Goal: Information Seeking & Learning: Obtain resource

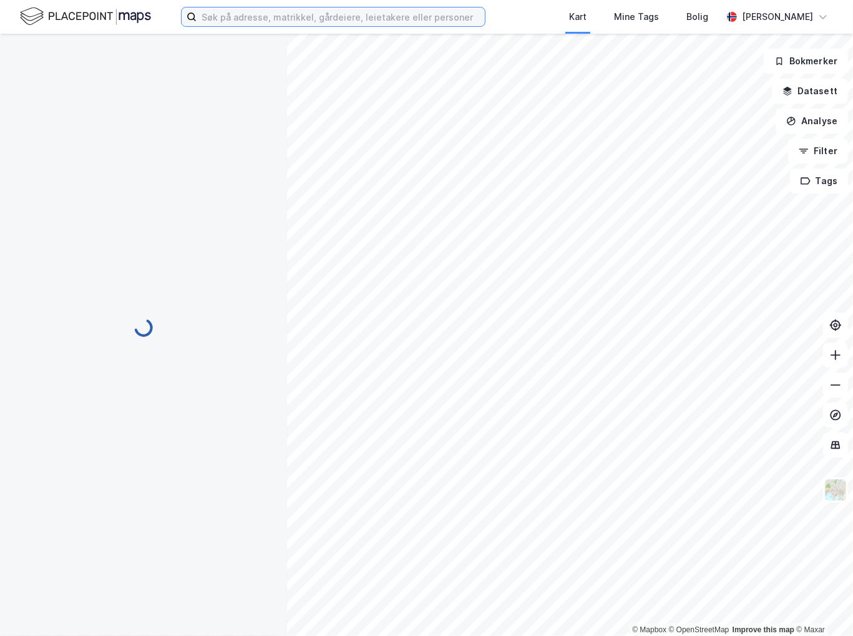
click at [226, 25] on input at bounding box center [340, 16] width 288 height 19
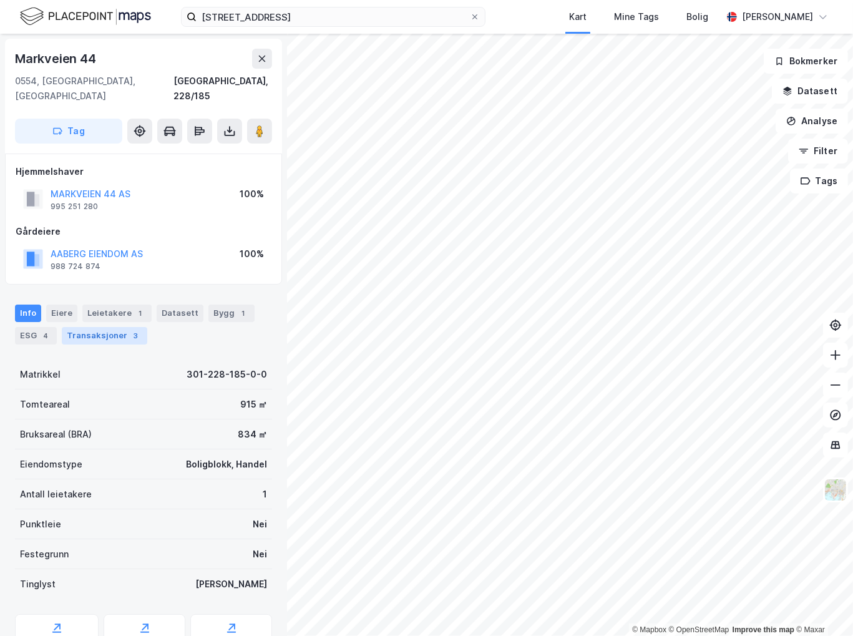
click at [132, 329] on div "3" at bounding box center [136, 335] width 12 height 12
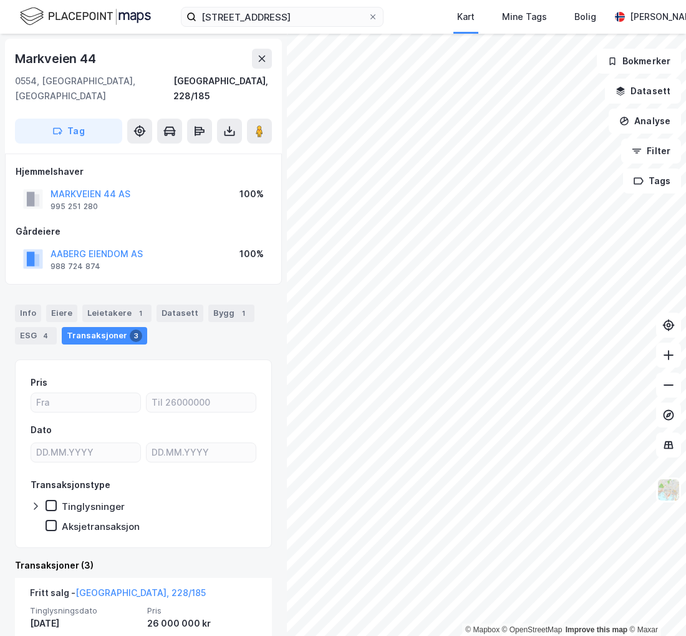
click at [92, 327] on div "Transaksjoner 3" at bounding box center [104, 335] width 85 height 17
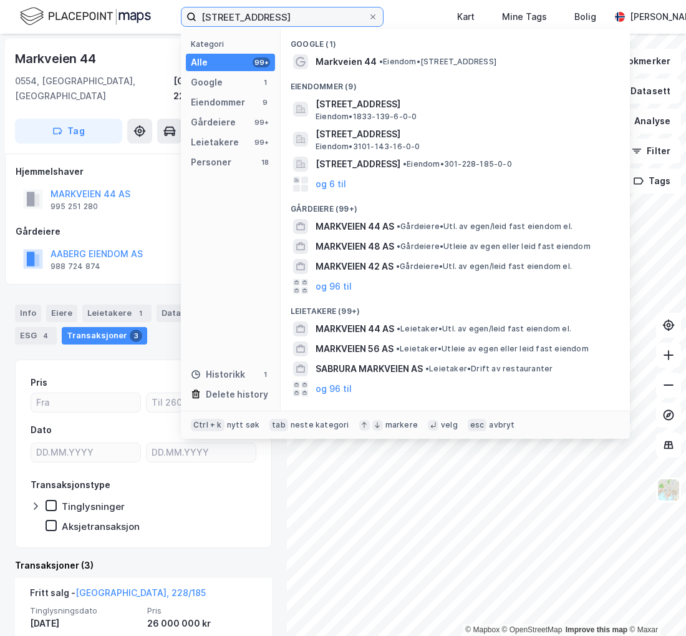
drag, startPoint x: 274, startPoint y: 17, endPoint x: 127, endPoint y: 14, distance: 147.8
click at [127, 14] on div "markveien 44 Kategori Alle 99+ Google 1 Eiendommer 9 Gårdeiere 99+ Leietakere 9…" at bounding box center [343, 17] width 686 height 34
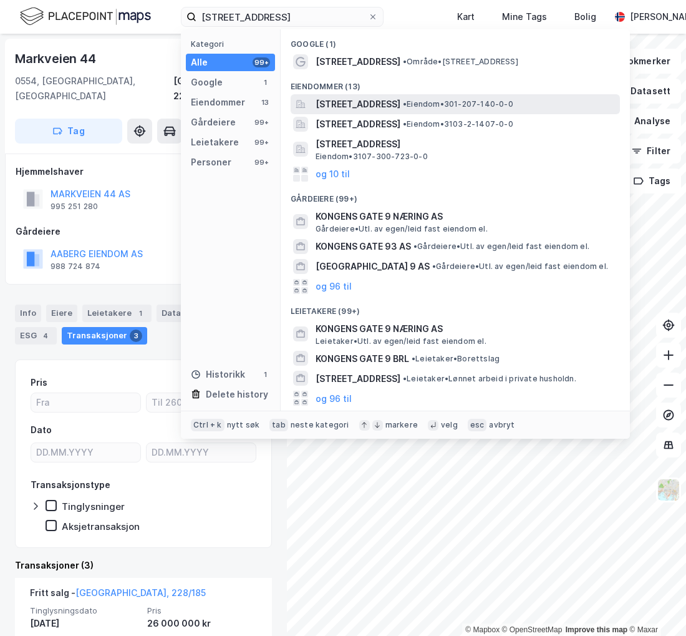
click at [400, 102] on span "[STREET_ADDRESS]" at bounding box center [358, 104] width 85 height 15
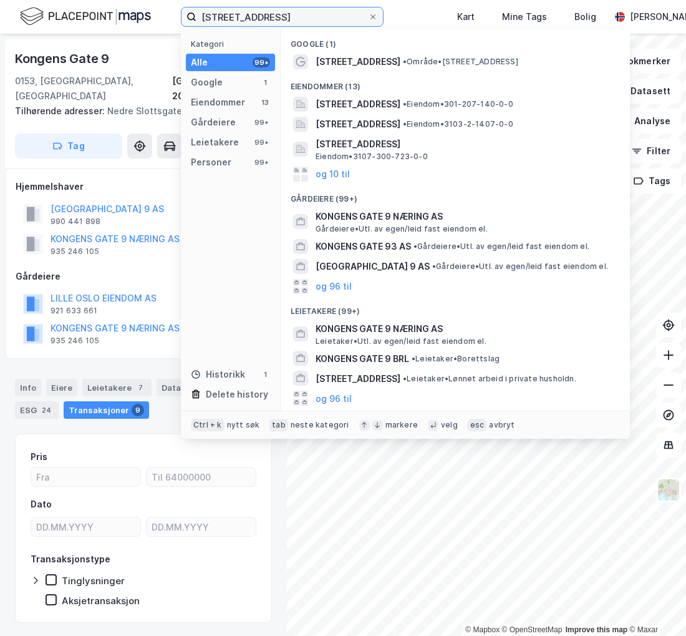
drag, startPoint x: 283, startPoint y: 13, endPoint x: 152, endPoint y: 21, distance: 131.2
click at [152, 21] on div "[STREET_ADDRESS] Kategori Alle 99+ Google 1 Eiendommer 13 Gårdeiere 99+ Leietak…" at bounding box center [343, 17] width 686 height 34
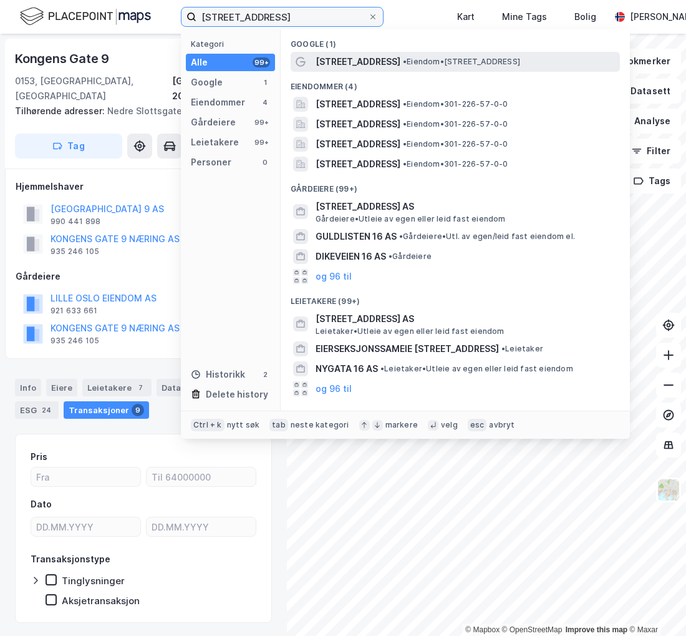
type input "[STREET_ADDRESS]"
click at [403, 63] on span "• Eiendom • [STREET_ADDRESS]" at bounding box center [461, 62] width 117 height 10
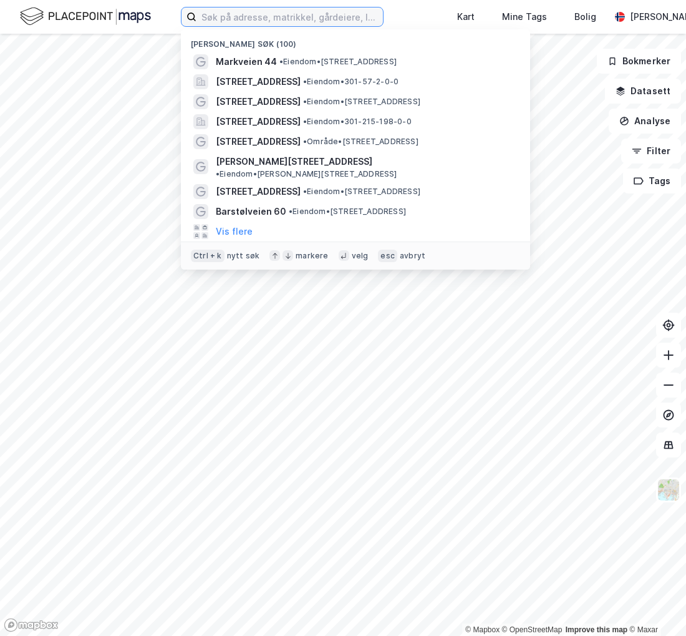
click at [298, 19] on input at bounding box center [289, 16] width 186 height 19
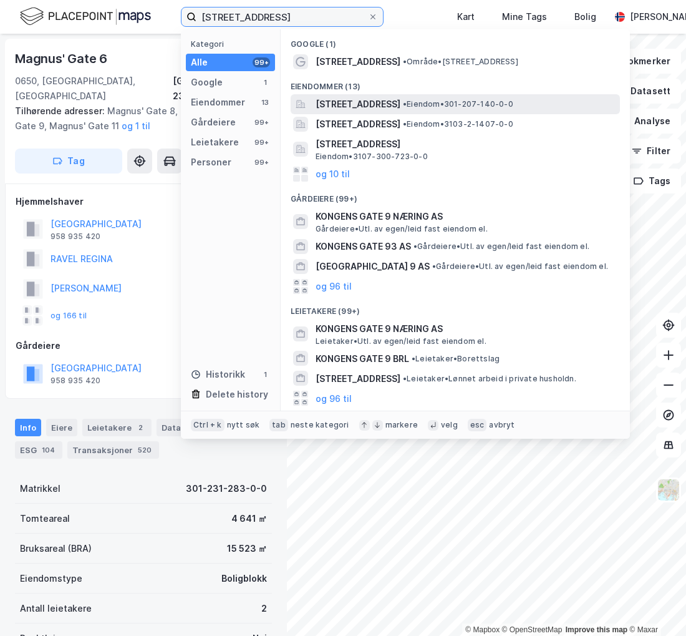
type input "[STREET_ADDRESS]"
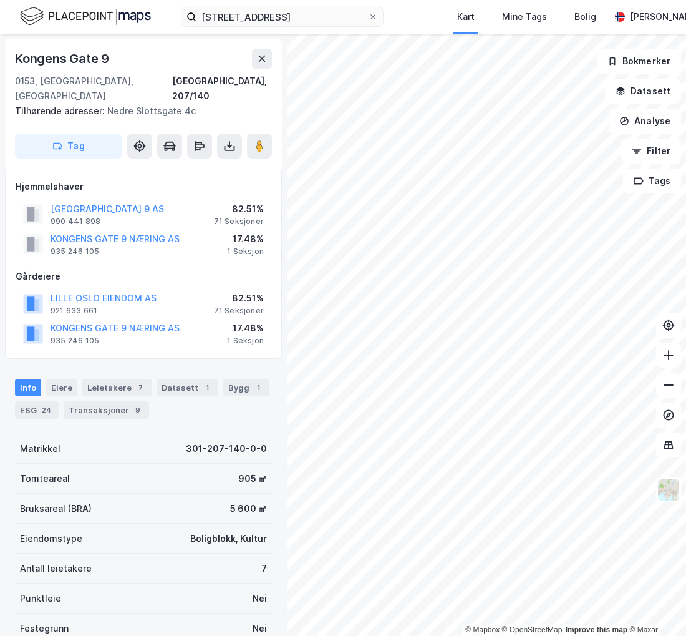
click at [125, 339] on div "Hjemmelshaver LILLE KONGENS GATE 9 AS 990 441 898 82.51% 71 Seksjoner KONGENS G…" at bounding box center [143, 263] width 277 height 190
click at [0, 0] on button "KONGENS GATE 9 NÆRING AS" at bounding box center [0, 0] width 0 height 0
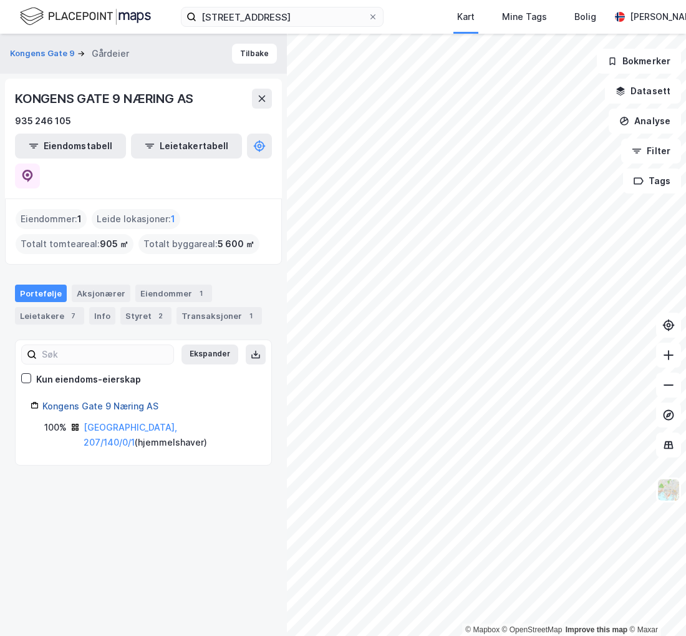
click at [132, 400] on link "Kongens Gate 9 Næring AS" at bounding box center [100, 405] width 116 height 11
click at [250, 52] on button "Tilbake" at bounding box center [254, 54] width 45 height 20
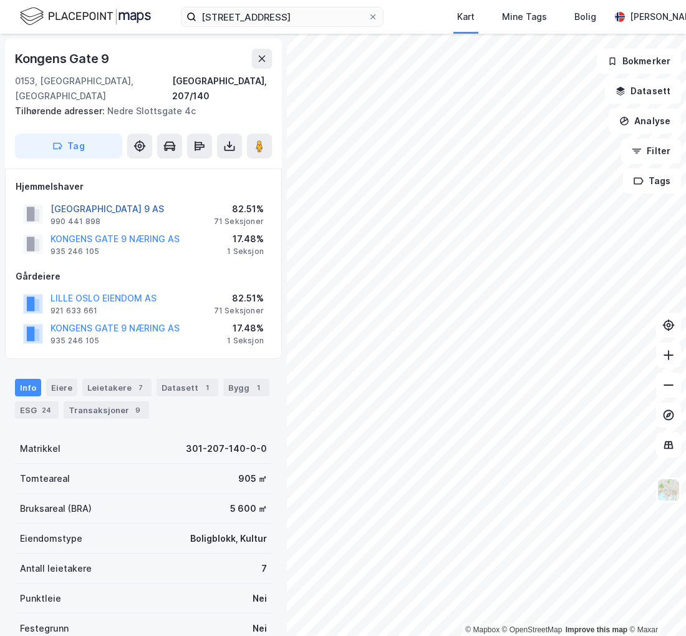
click at [0, 0] on button "[GEOGRAPHIC_DATA] 9 AS" at bounding box center [0, 0] width 0 height 0
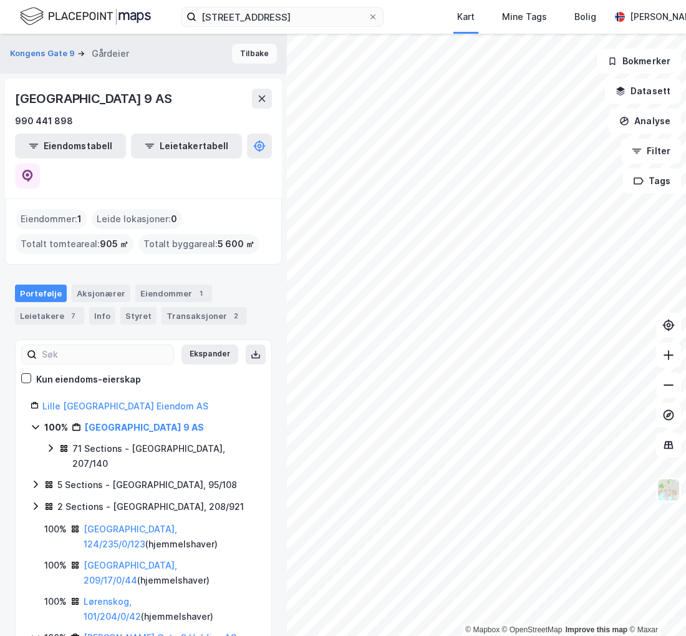
click at [233, 50] on button "Tilbake" at bounding box center [254, 54] width 45 height 20
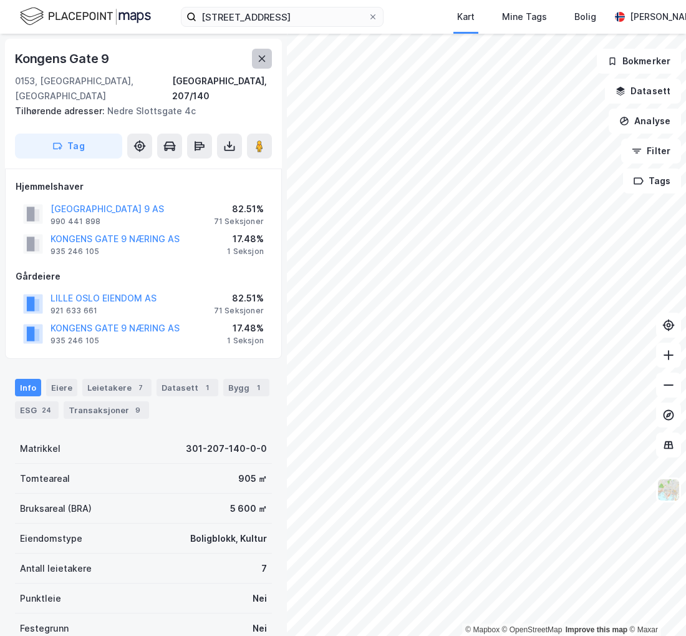
click at [262, 60] on icon at bounding box center [262, 59] width 10 height 10
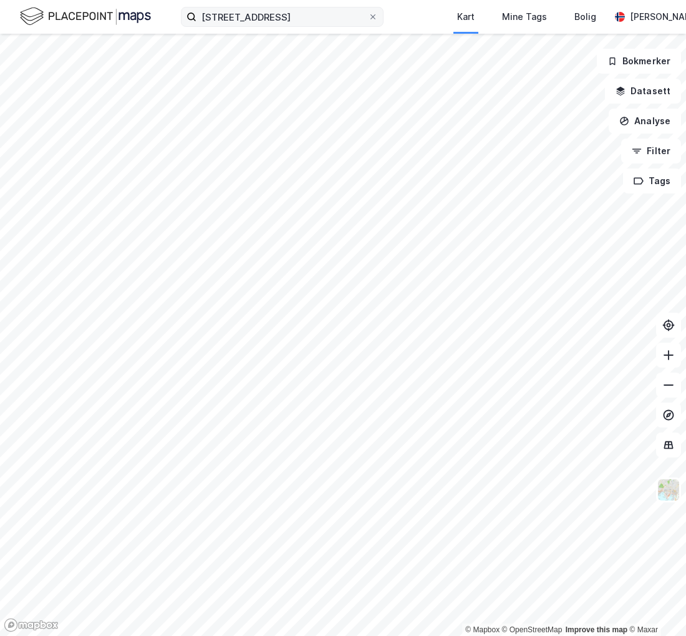
click at [279, 26] on label "[STREET_ADDRESS]" at bounding box center [282, 17] width 203 height 20
click at [279, 26] on input "[STREET_ADDRESS]" at bounding box center [282, 16] width 172 height 19
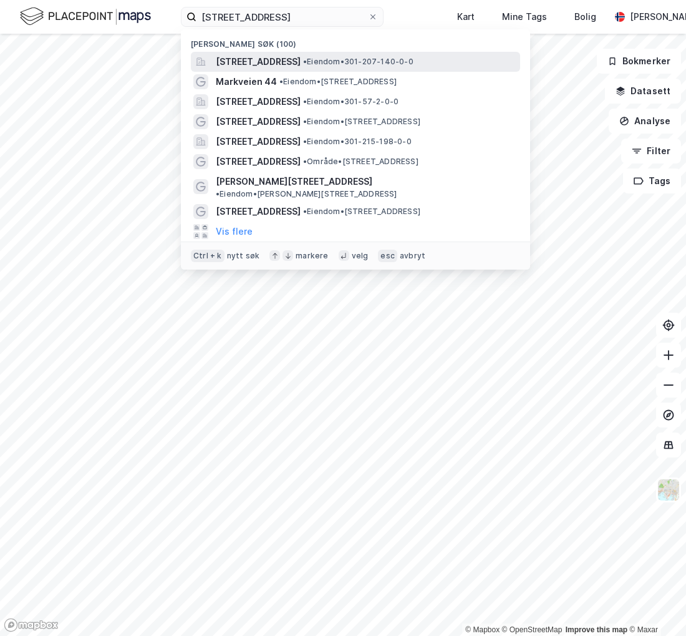
click at [301, 66] on span "[STREET_ADDRESS]" at bounding box center [258, 61] width 85 height 15
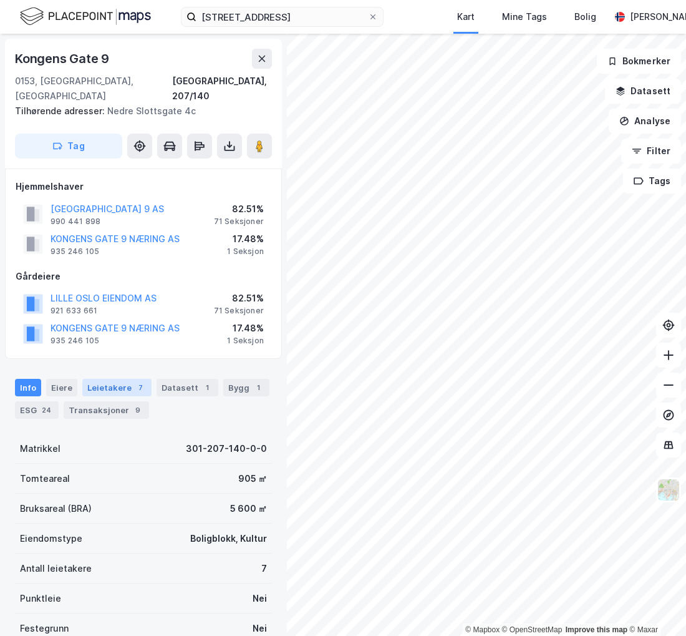
click at [125, 379] on div "Leietakere 7" at bounding box center [116, 387] width 69 height 17
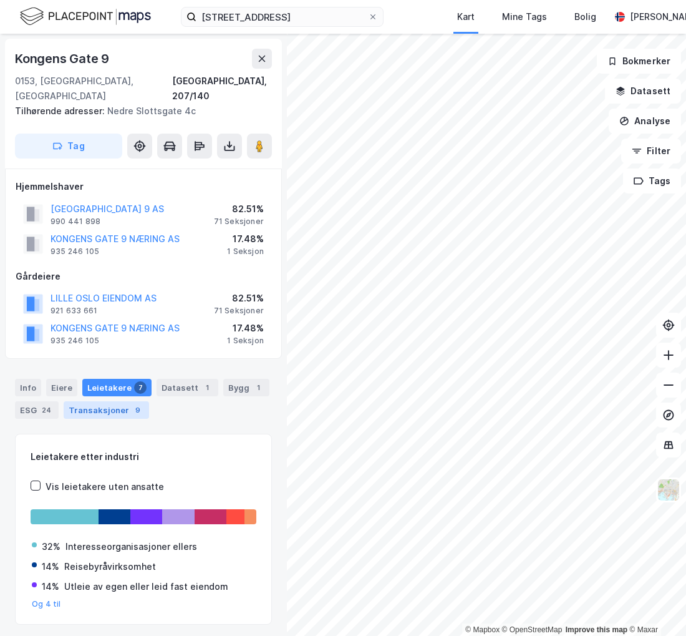
click at [122, 401] on div "Transaksjoner 9" at bounding box center [106, 409] width 85 height 17
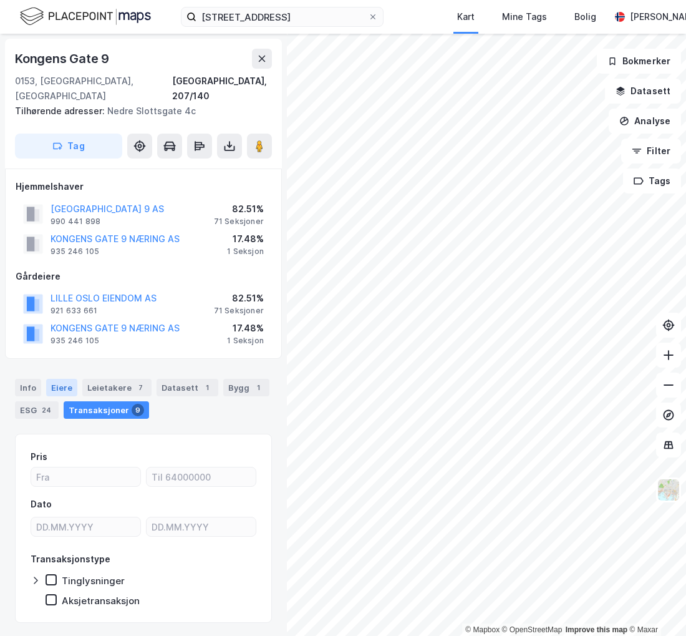
click at [65, 379] on div "Eiere" at bounding box center [61, 387] width 31 height 17
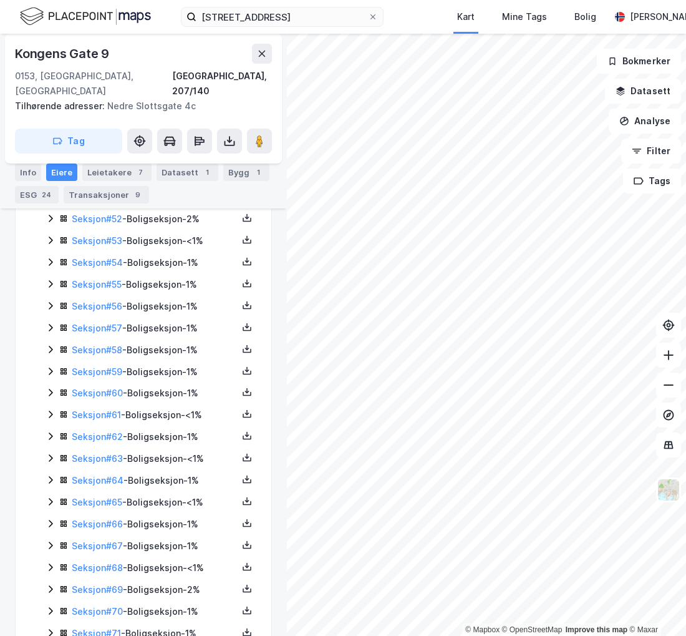
scroll to position [1459, 0]
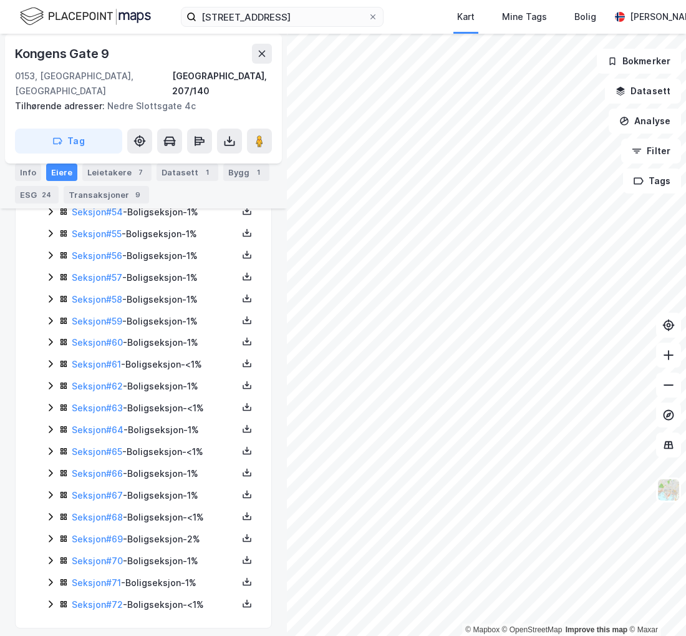
click at [52, 404] on icon at bounding box center [51, 407] width 4 height 7
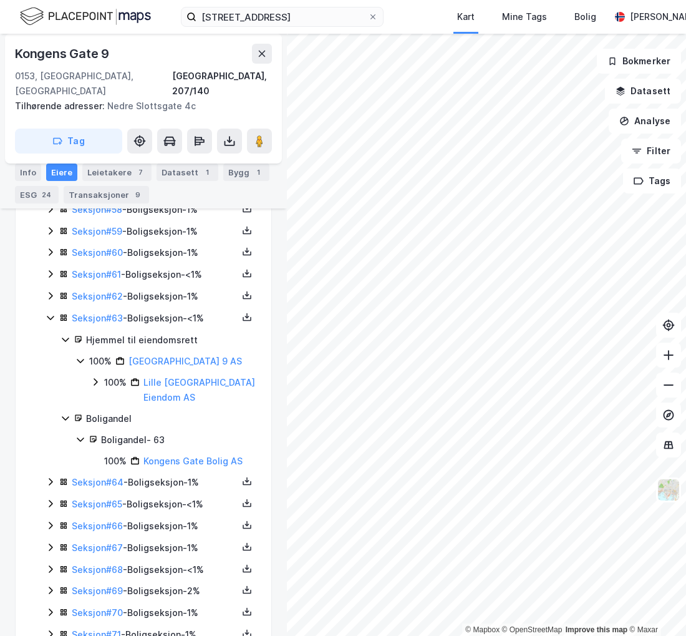
scroll to position [1587, 0]
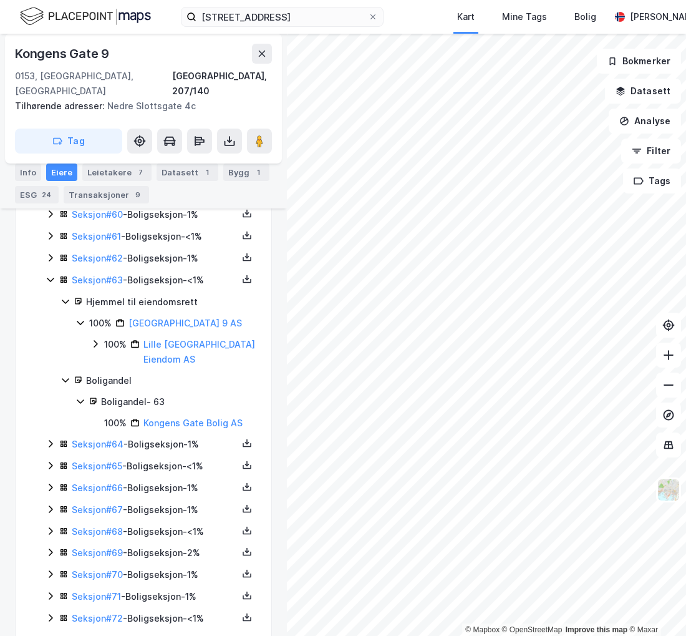
click at [47, 438] on icon at bounding box center [51, 443] width 10 height 10
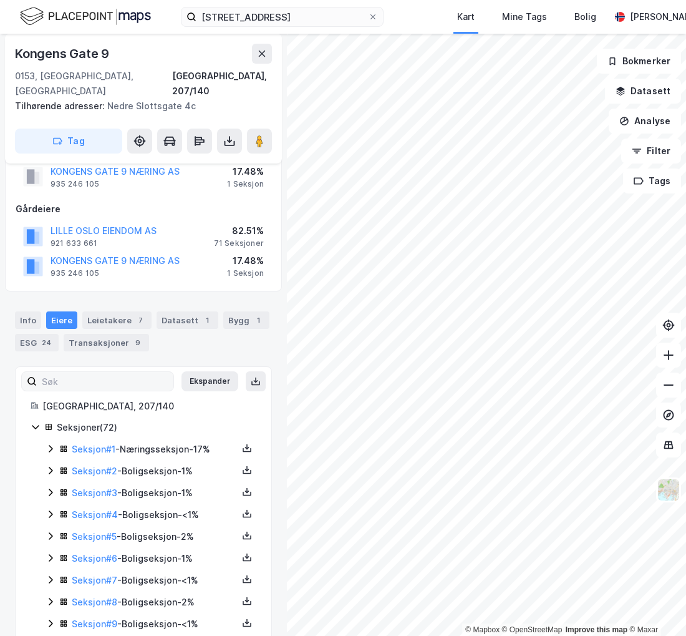
scroll to position [28, 0]
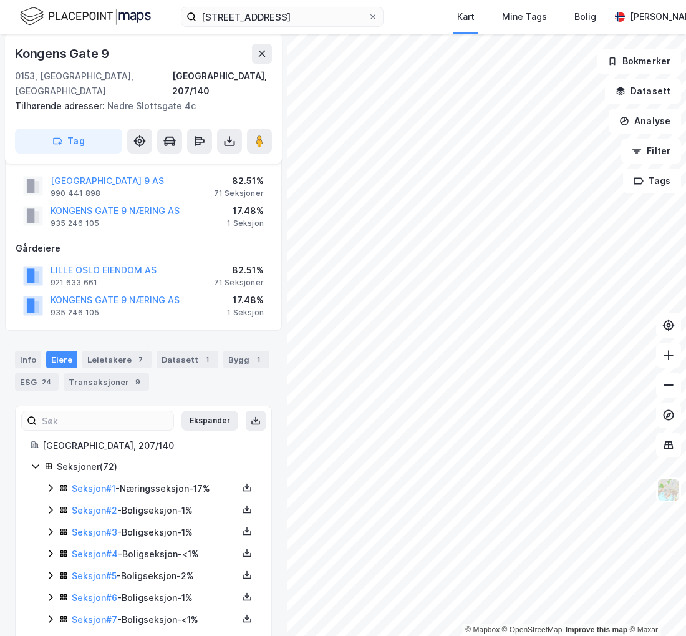
click at [50, 484] on icon at bounding box center [51, 487] width 4 height 7
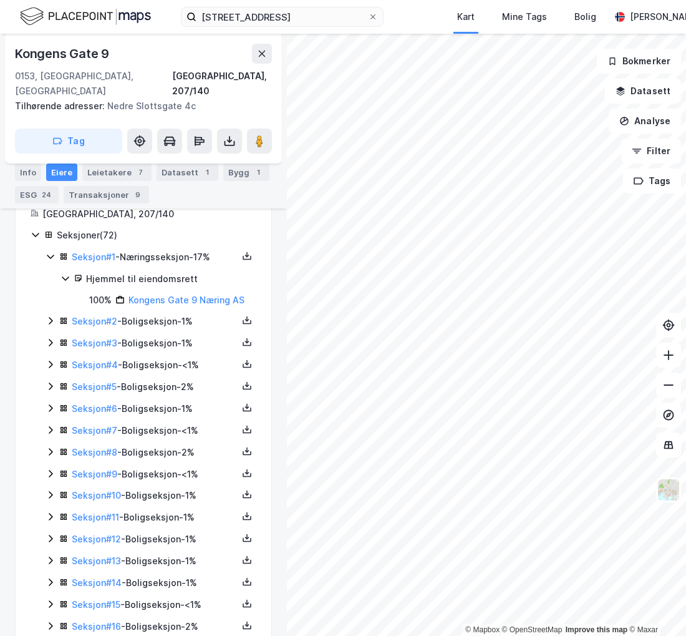
scroll to position [278, 0]
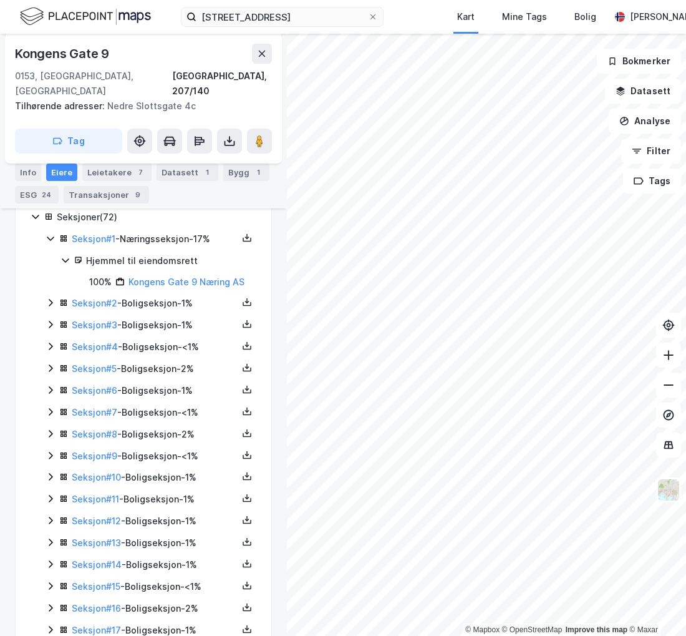
click at [49, 297] on icon at bounding box center [51, 302] width 10 height 10
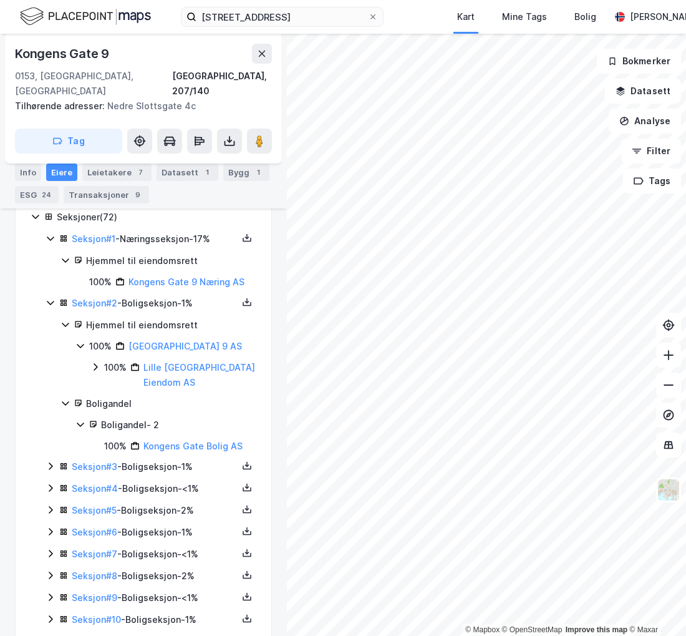
click at [46, 297] on icon at bounding box center [51, 302] width 10 height 10
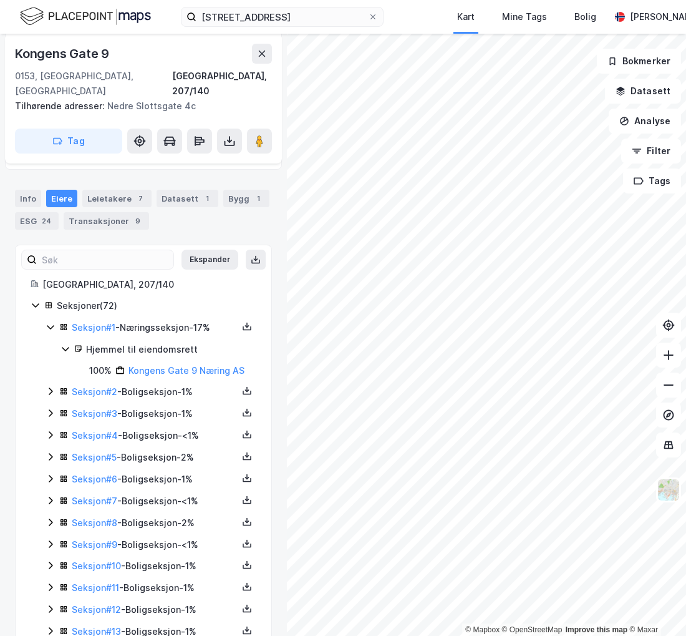
scroll to position [153, 0]
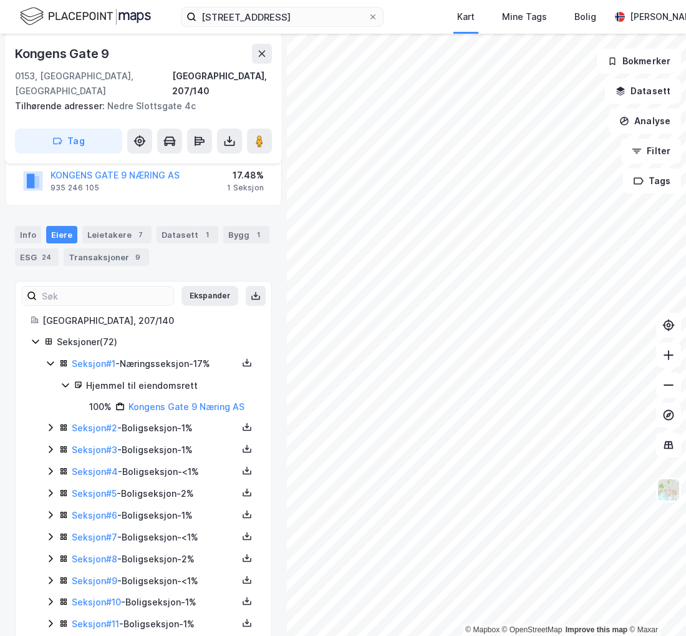
click at [46, 358] on icon at bounding box center [51, 363] width 10 height 10
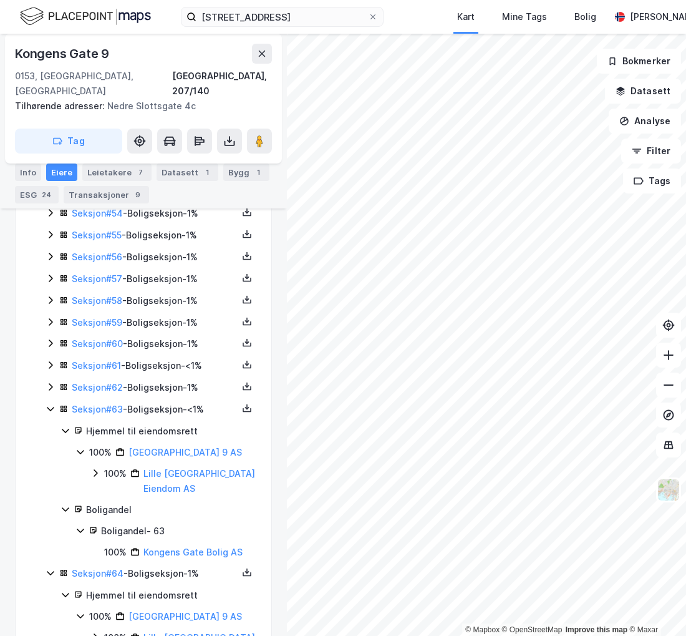
scroll to position [1525, 0]
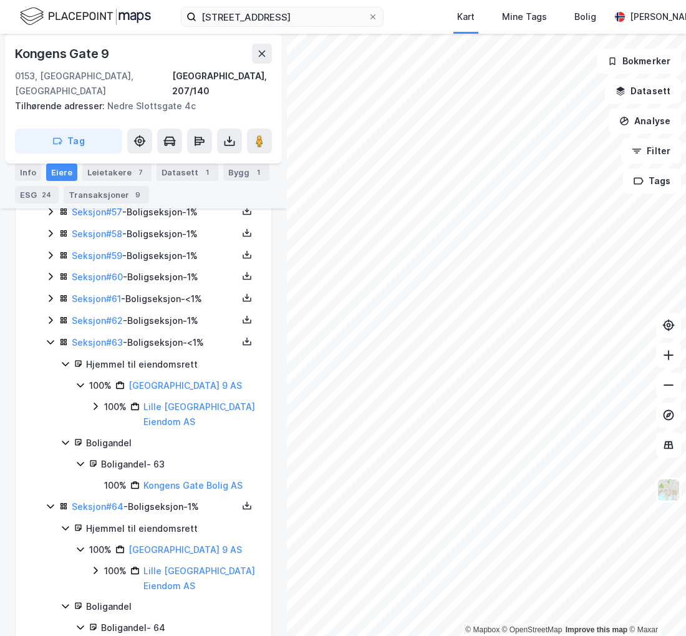
click at [47, 337] on icon at bounding box center [51, 342] width 10 height 10
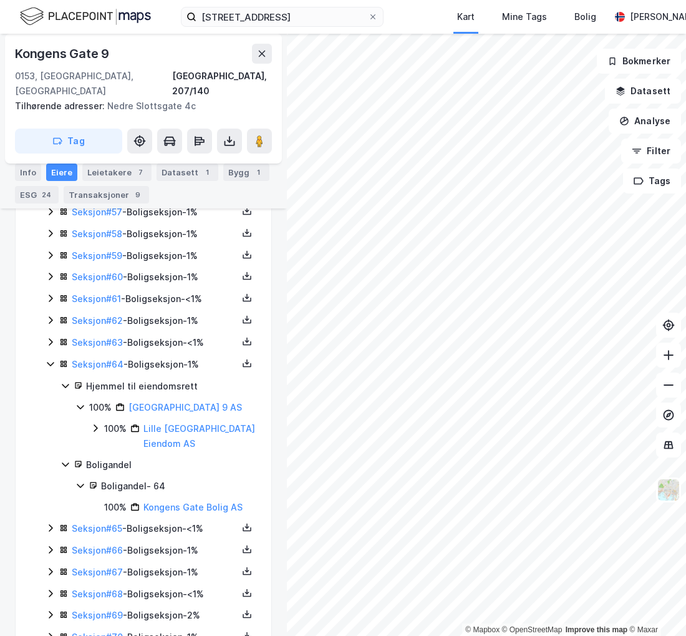
click at [50, 359] on icon at bounding box center [51, 364] width 10 height 10
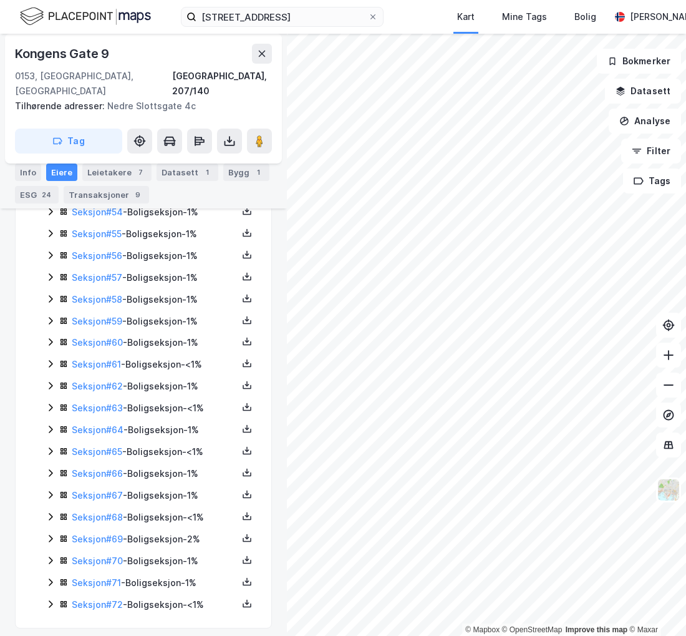
click at [51, 447] on icon at bounding box center [51, 450] width 4 height 7
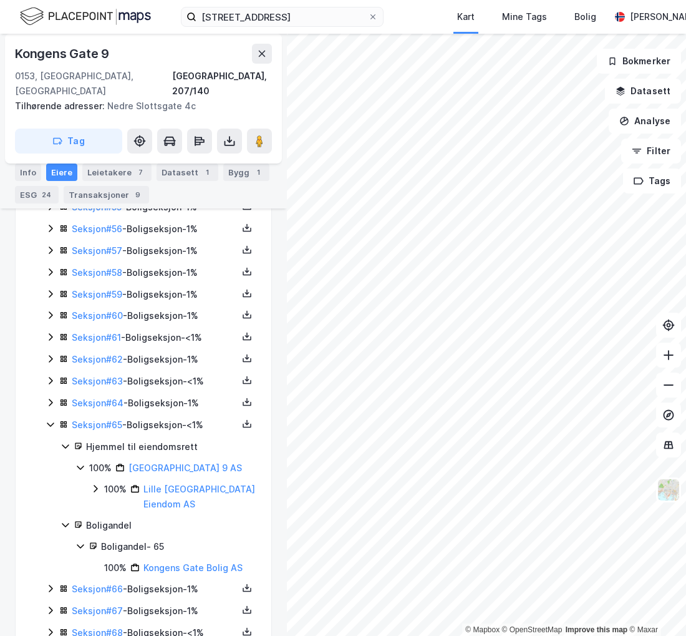
scroll to position [1525, 0]
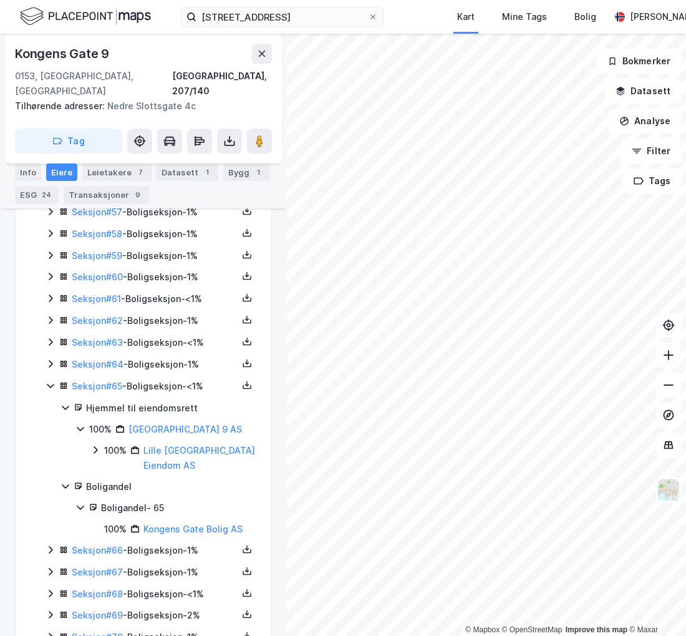
click at [51, 380] on icon at bounding box center [51, 385] width 10 height 10
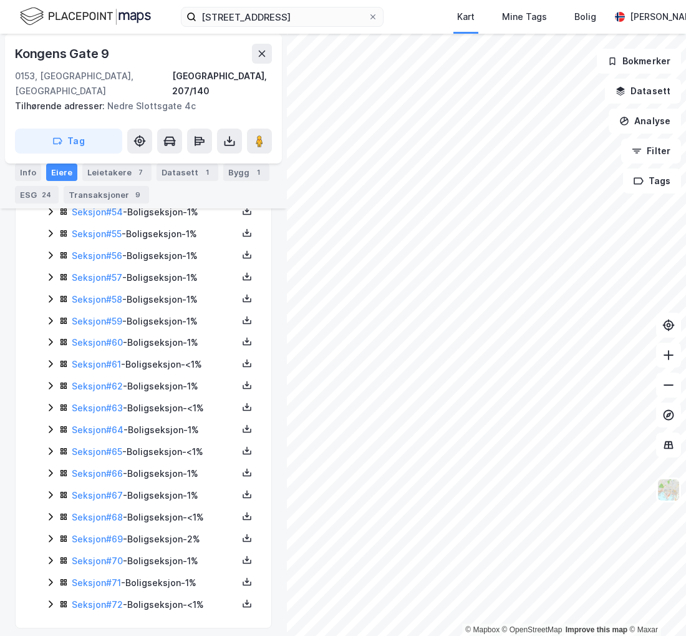
click at [52, 295] on icon at bounding box center [51, 298] width 4 height 7
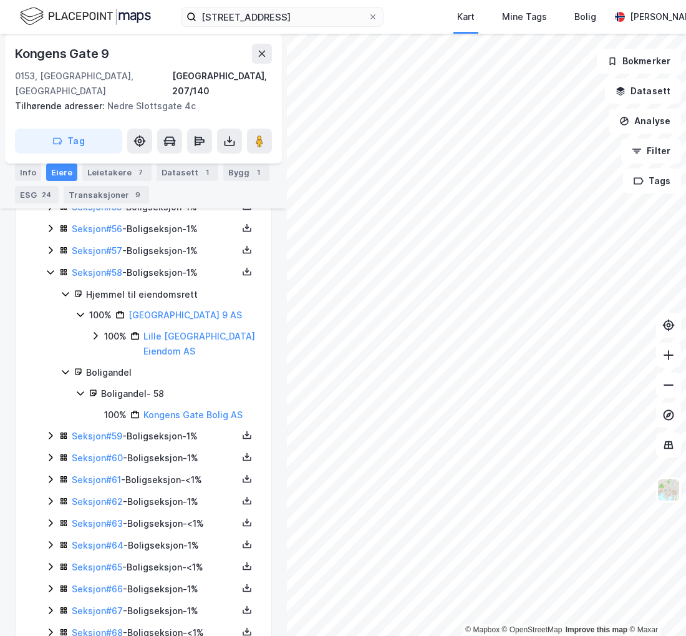
scroll to position [1525, 0]
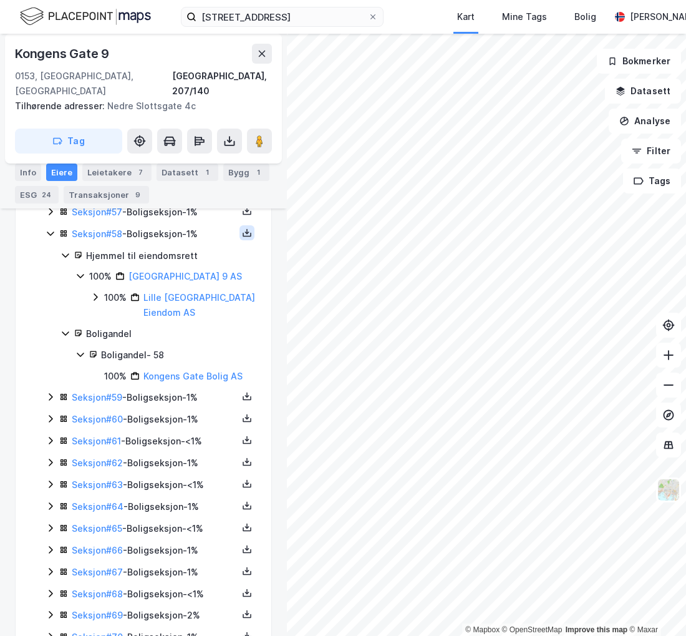
click at [242, 228] on icon at bounding box center [247, 233] width 10 height 10
click at [195, 188] on div "Grunnbok" at bounding box center [178, 195] width 110 height 30
click at [243, 232] on icon at bounding box center [247, 234] width 9 height 4
click at [190, 218] on div "Matrikkelrapport" at bounding box center [187, 225] width 72 height 15
